Goal: Task Accomplishment & Management: Use online tool/utility

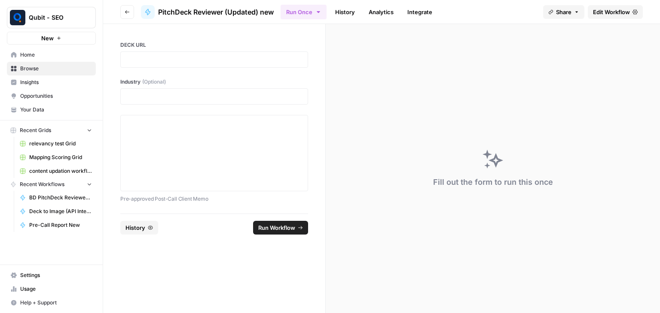
click at [125, 11] on icon "button" at bounding box center [127, 11] width 5 height 5
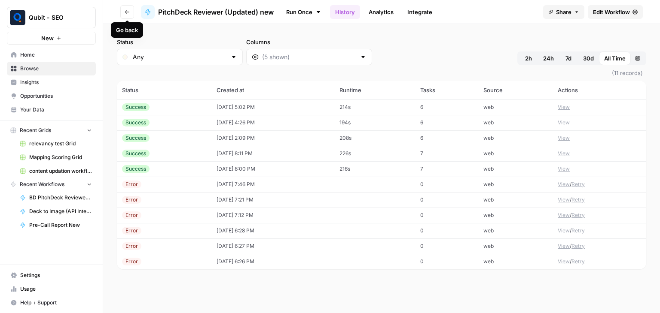
click at [125, 15] on button "Go back" at bounding box center [127, 12] width 14 height 14
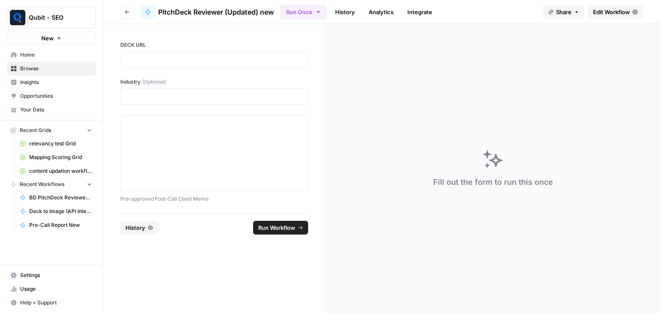
click at [590, 10] on link "Edit Workflow" at bounding box center [614, 12] width 55 height 14
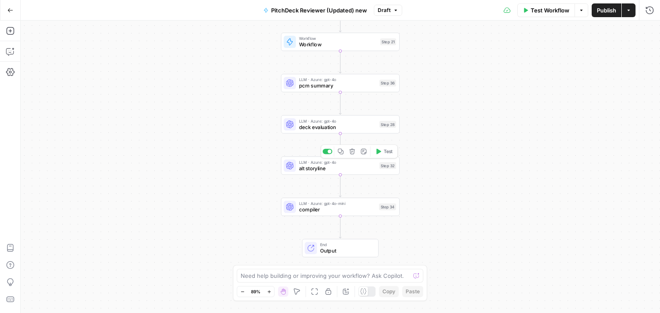
click at [322, 168] on span "alt storyline" at bounding box center [337, 169] width 77 height 8
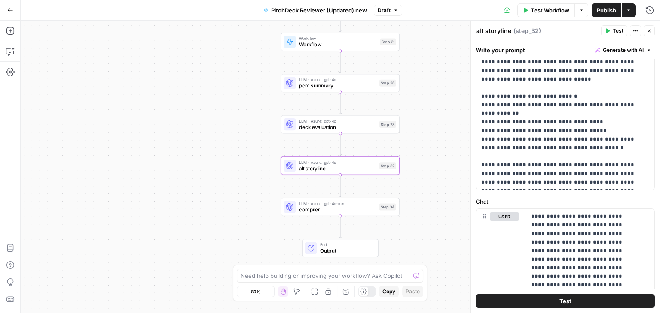
scroll to position [115, 0]
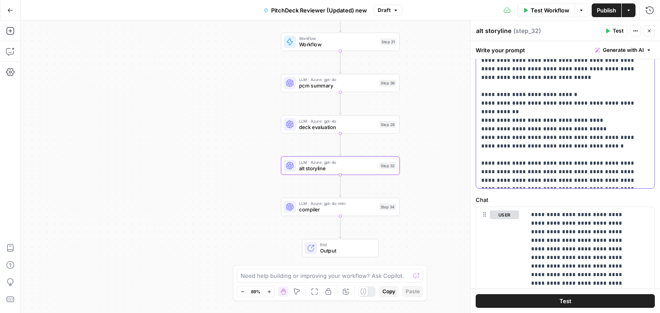
click at [498, 149] on p "**********" at bounding box center [561, 87] width 161 height 198
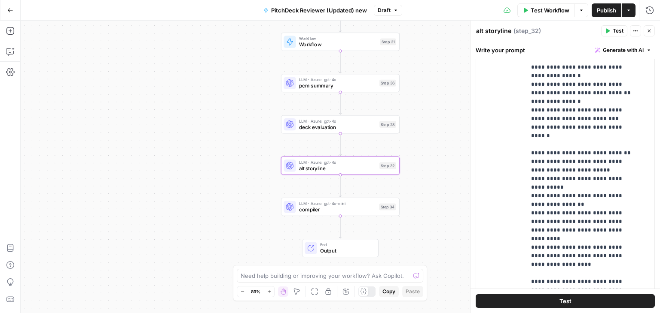
scroll to position [326, 0]
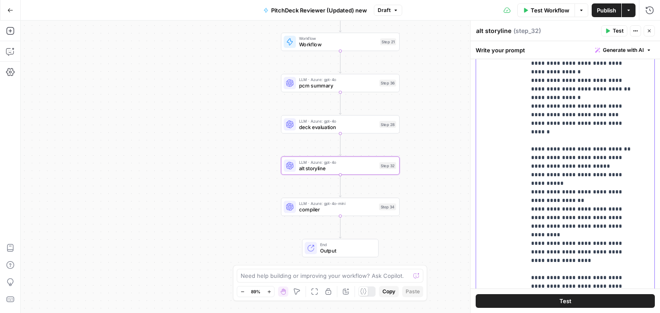
click at [595, 169] on p "**********" at bounding box center [583, 145] width 105 height 395
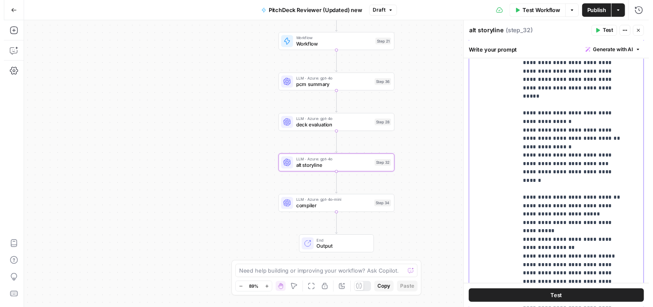
scroll to position [0, 0]
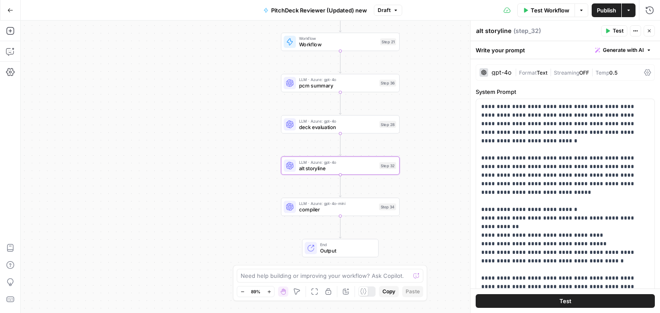
click at [615, 30] on span "Test" at bounding box center [617, 31] width 11 height 8
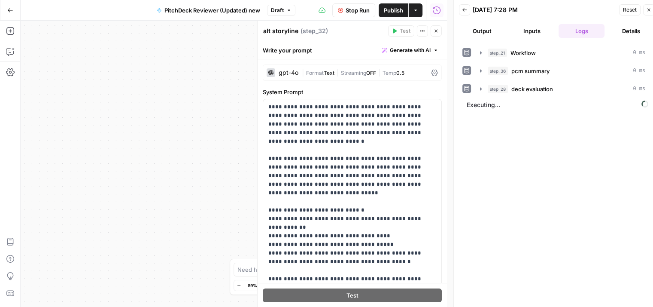
click at [431, 71] on icon at bounding box center [434, 72] width 7 height 7
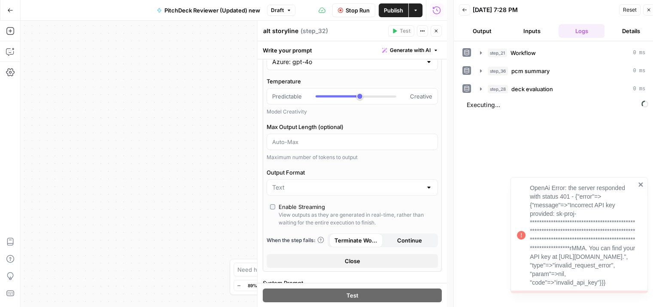
scroll to position [61, 0]
click at [640, 182] on icon "close" at bounding box center [641, 184] width 4 height 4
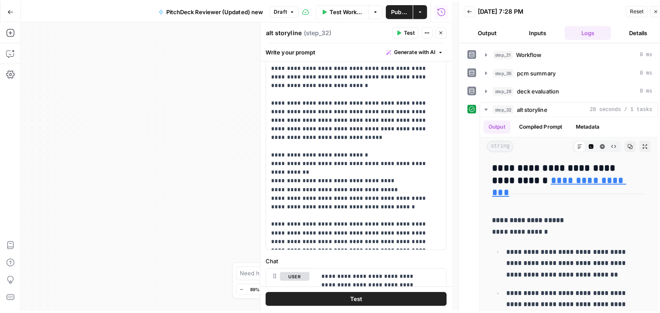
scroll to position [0, 0]
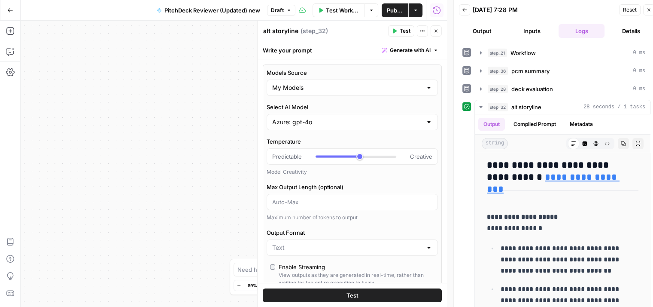
click at [434, 28] on icon "button" at bounding box center [436, 30] width 5 height 5
type input "***"
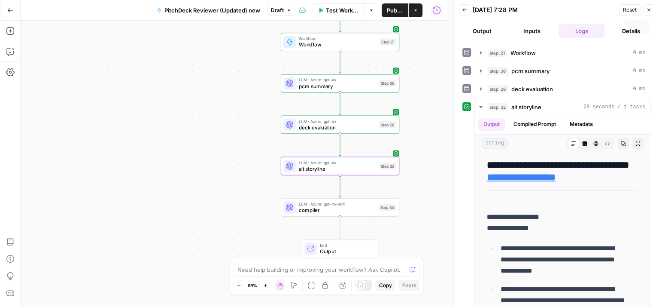
click at [651, 6] on button "Close" at bounding box center [648, 9] width 11 height 11
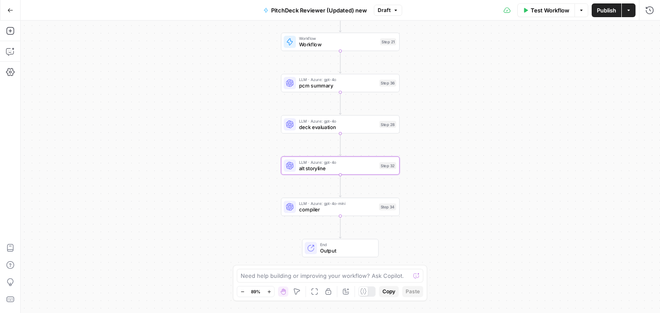
click at [598, 11] on span "Publish" at bounding box center [605, 10] width 19 height 9
click at [343, 5] on button "PitchDeck Reviewer (Updated) new" at bounding box center [310, 10] width 114 height 14
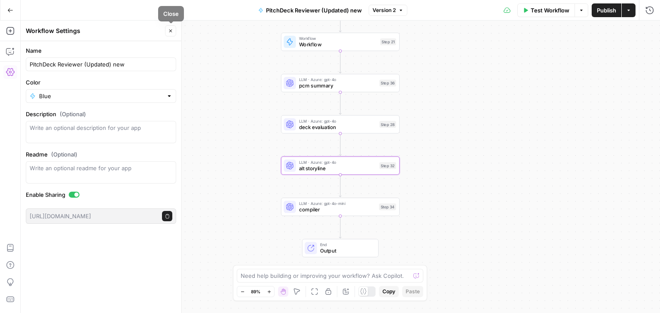
click at [172, 29] on icon "button" at bounding box center [170, 30] width 5 height 5
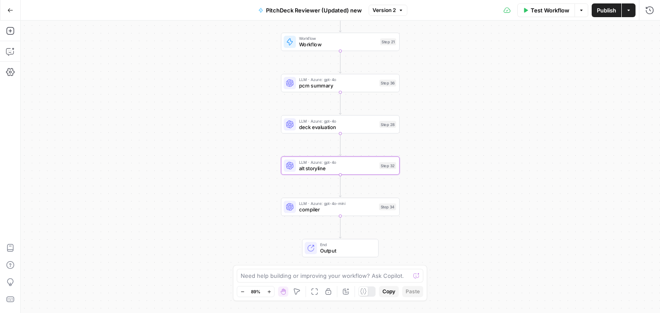
click at [15, 9] on button "Go Back" at bounding box center [10, 10] width 15 height 15
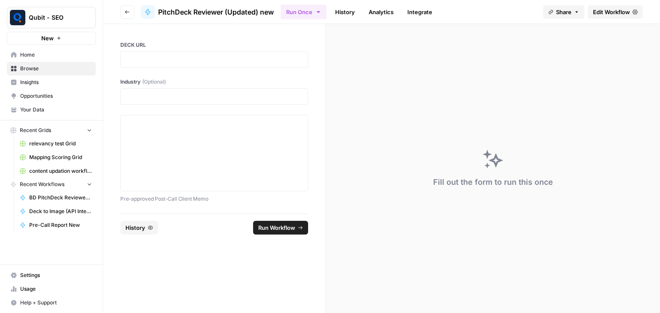
click at [120, 12] on button "Go back" at bounding box center [127, 12] width 14 height 14
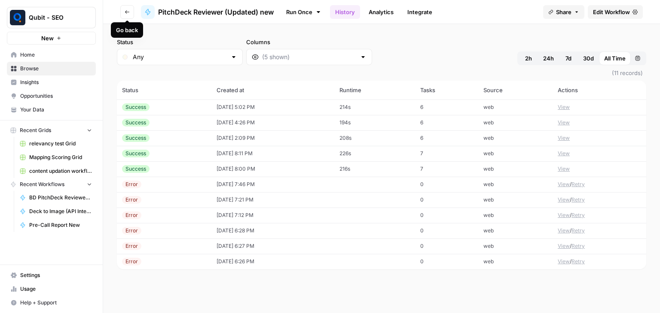
click at [124, 12] on button "Go back" at bounding box center [127, 12] width 14 height 14
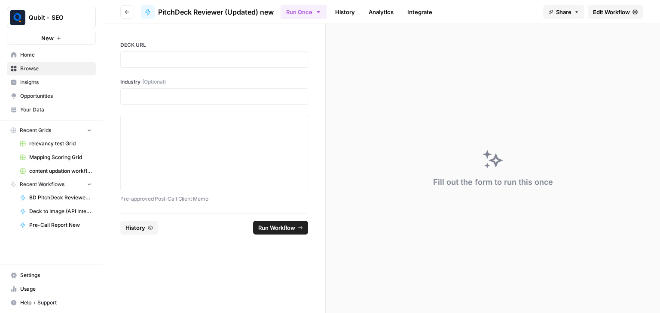
click at [125, 12] on icon "button" at bounding box center [127, 11] width 4 height 3
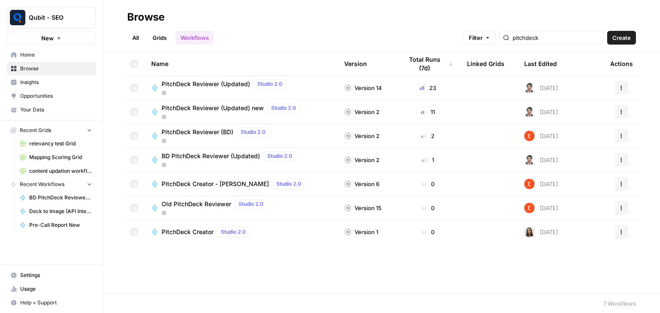
click at [236, 113] on span "IB" at bounding box center [232, 117] width 142 height 8
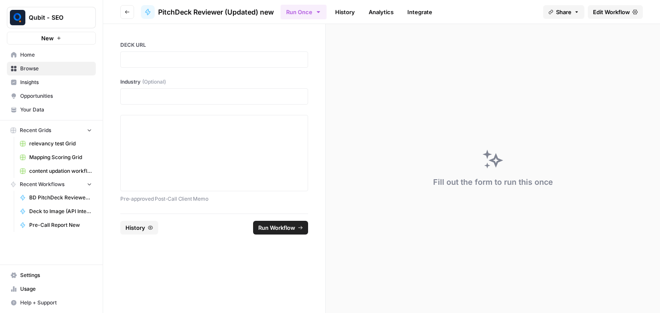
click at [129, 8] on button "Go back" at bounding box center [127, 12] width 14 height 14
